Goal: Task Accomplishment & Management: Manage account settings

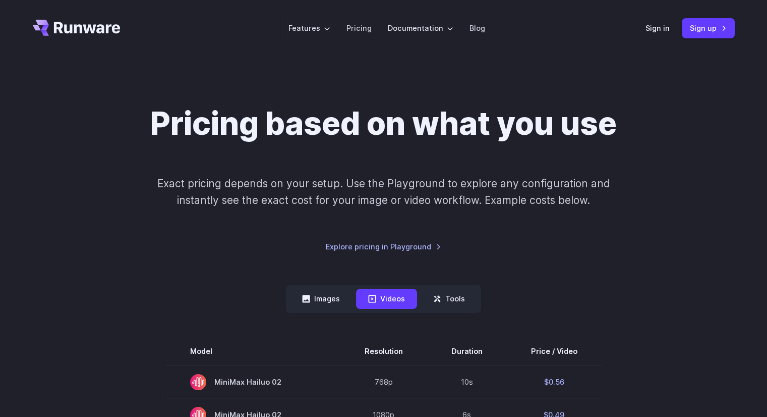
click at [656, 34] on div "Sign in Sign up" at bounding box center [690, 28] width 89 height 20
click at [656, 31] on link "Sign in" at bounding box center [658, 28] width 24 height 12
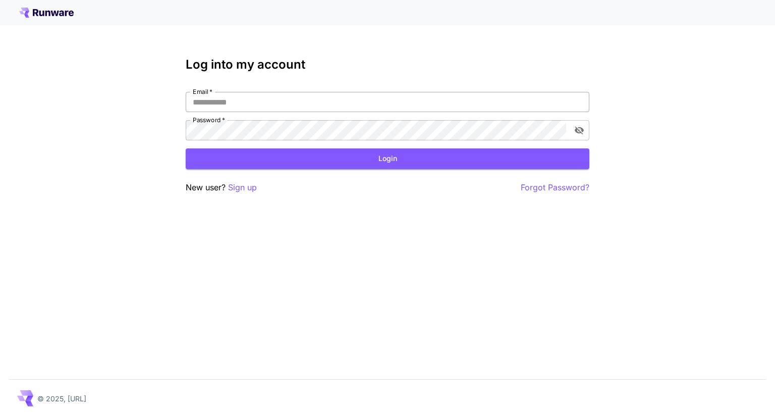
click at [258, 98] on input "Email   *" at bounding box center [388, 102] width 404 height 20
type input "**********"
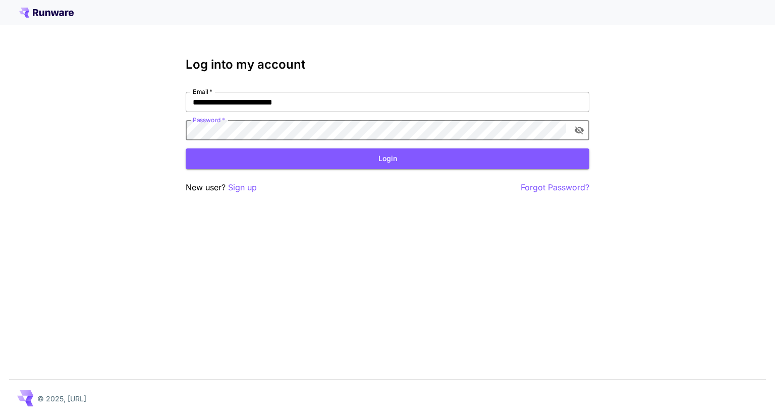
click button "Login" at bounding box center [388, 158] width 404 height 21
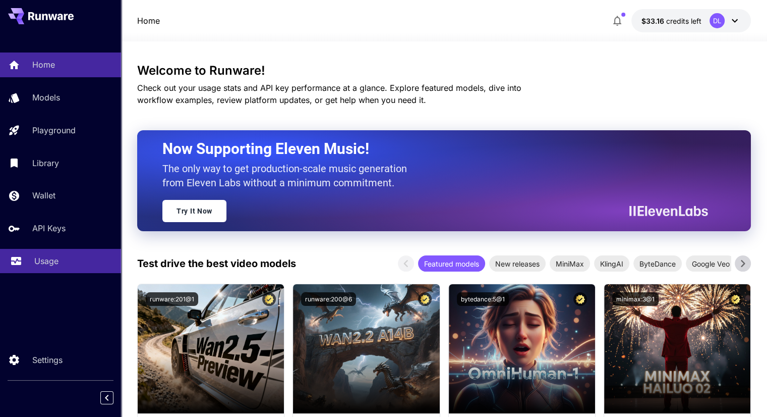
click at [27, 264] on link "Usage" at bounding box center [60, 261] width 121 height 25
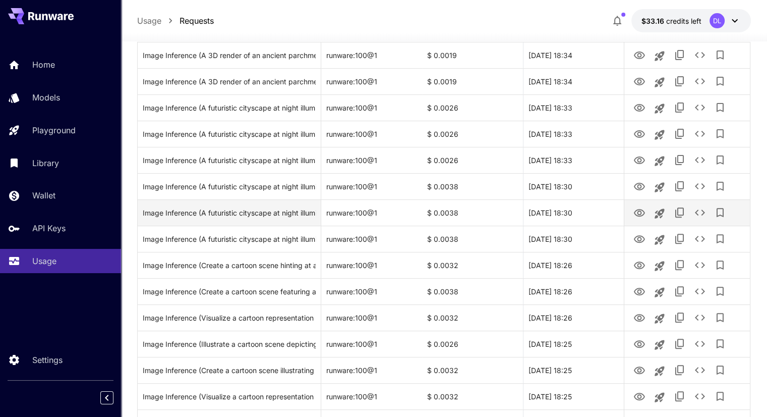
scroll to position [303, 0]
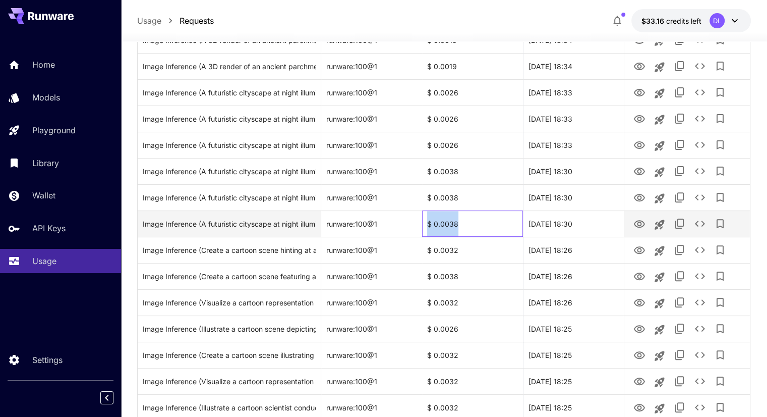
drag, startPoint x: 471, startPoint y: 220, endPoint x: 426, endPoint y: 226, distance: 45.2
click at [426, 226] on div "$ 0.0038" at bounding box center [472, 223] width 101 height 26
copy div "$ 0.0038"
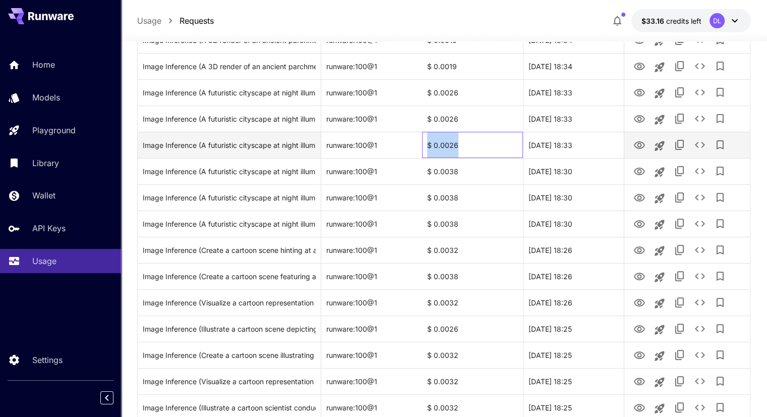
copy div "$ 0.0026"
drag, startPoint x: 465, startPoint y: 142, endPoint x: 419, endPoint y: 138, distance: 46.1
click at [419, 139] on div "Image Inference (A futuristic cityscape at night illuminated with neon lights, …" at bounding box center [444, 145] width 612 height 26
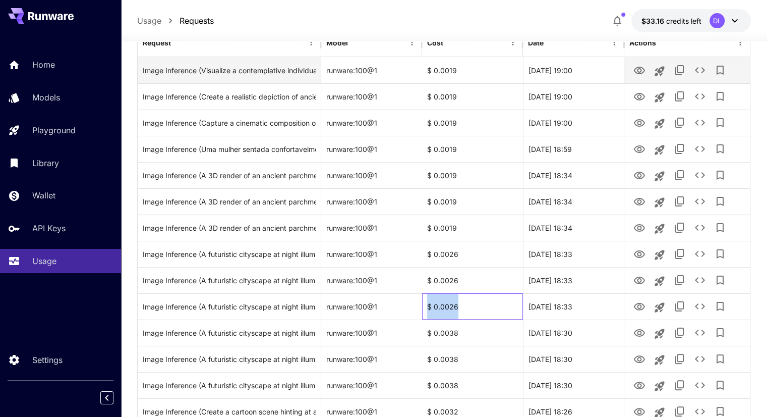
scroll to position [0, 0]
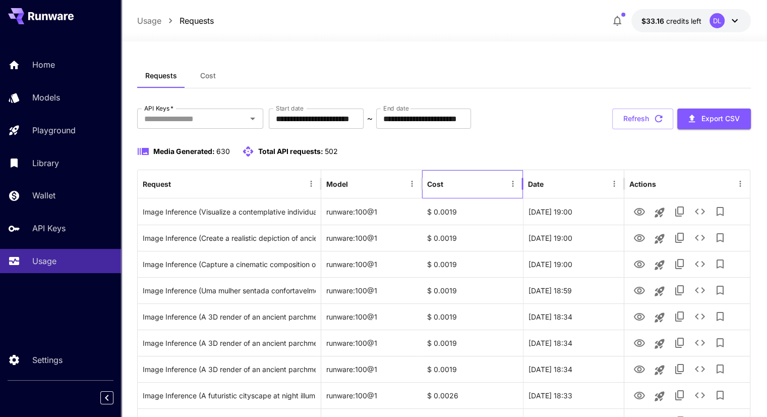
click at [440, 181] on div "Cost" at bounding box center [435, 184] width 16 height 9
click at [454, 184] on icon "Sort" at bounding box center [451, 183] width 9 height 9
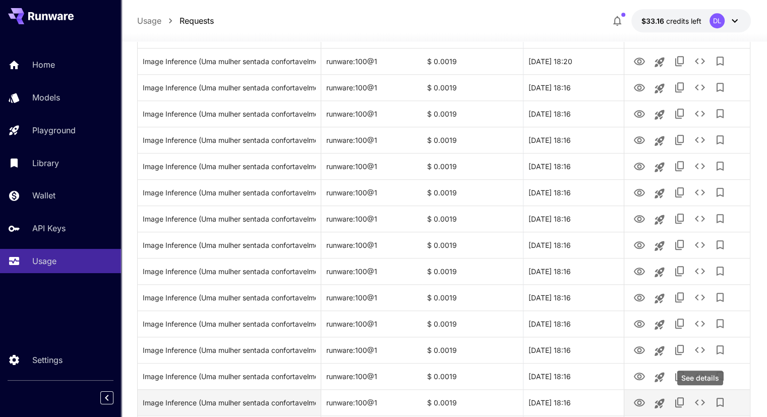
scroll to position [1150, 0]
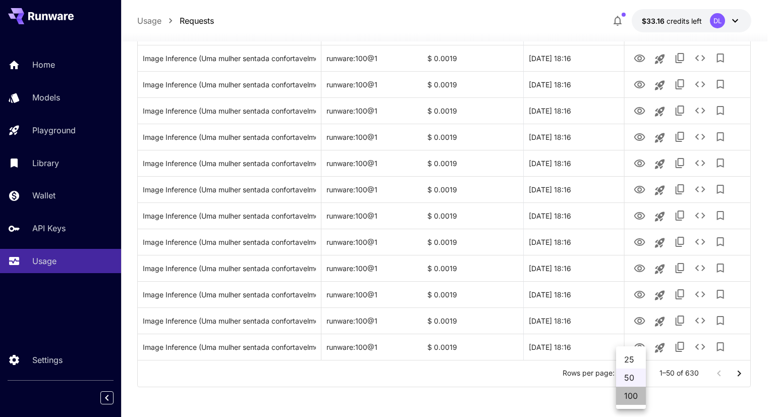
drag, startPoint x: 636, startPoint y: 396, endPoint x: 573, endPoint y: 362, distance: 71.8
click at [636, 395] on li "100" at bounding box center [631, 395] width 30 height 18
type input "***"
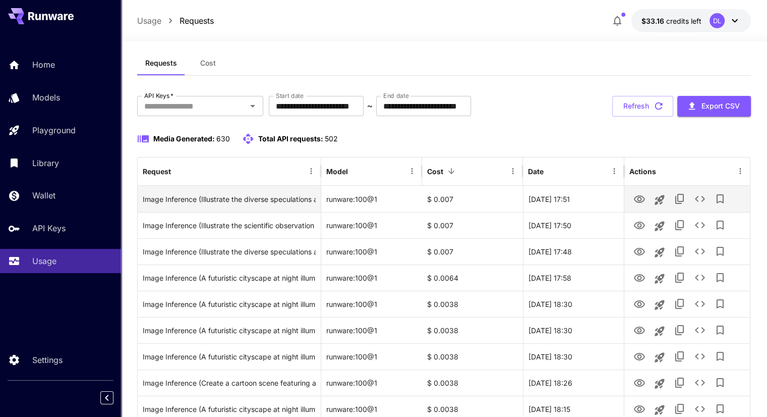
scroll to position [0, 0]
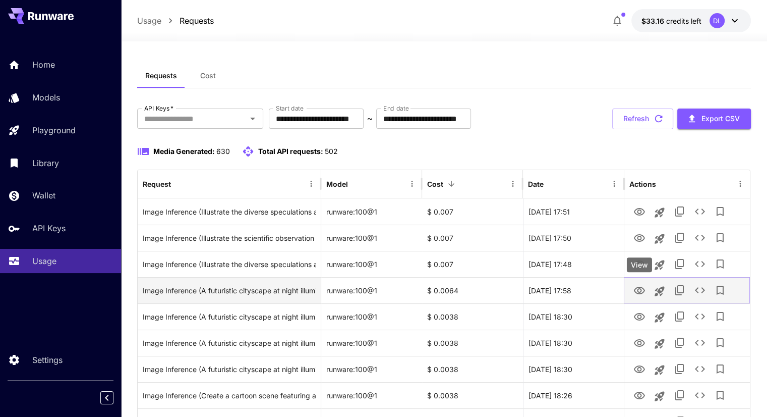
click at [639, 293] on icon "View" at bounding box center [639, 291] width 11 height 8
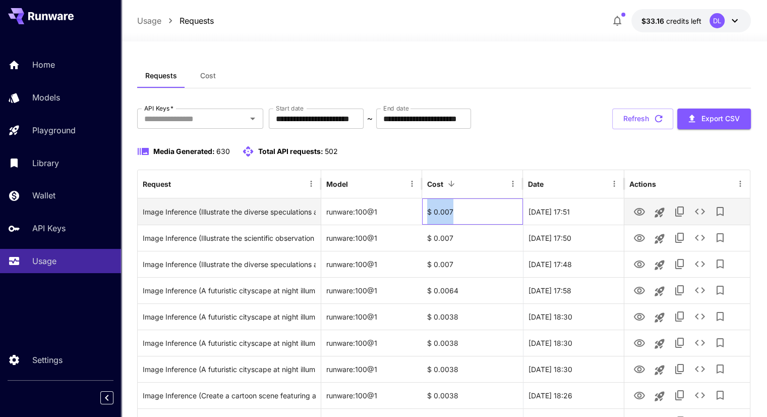
drag, startPoint x: 465, startPoint y: 208, endPoint x: 418, endPoint y: 208, distance: 46.9
click at [418, 208] on div "Image Inference (Illustrate the diverse speculations and theories emerging afte…" at bounding box center [444, 211] width 612 height 26
copy div "$ 0.007"
click at [636, 213] on icon "View" at bounding box center [639, 212] width 11 height 8
